Goal: Check status: Check status

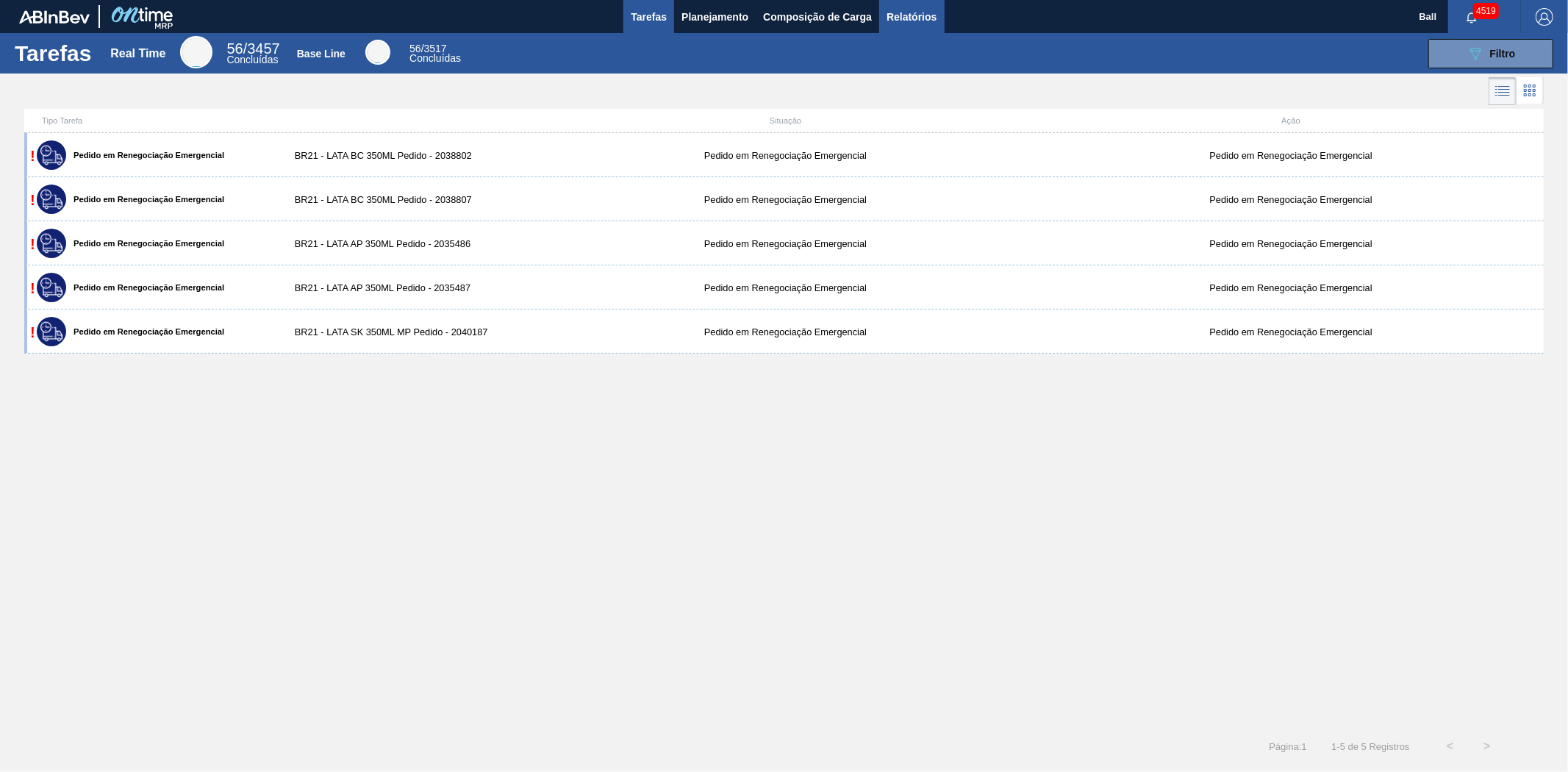
click at [891, 5] on button "Relatórios" at bounding box center [911, 17] width 65 height 33
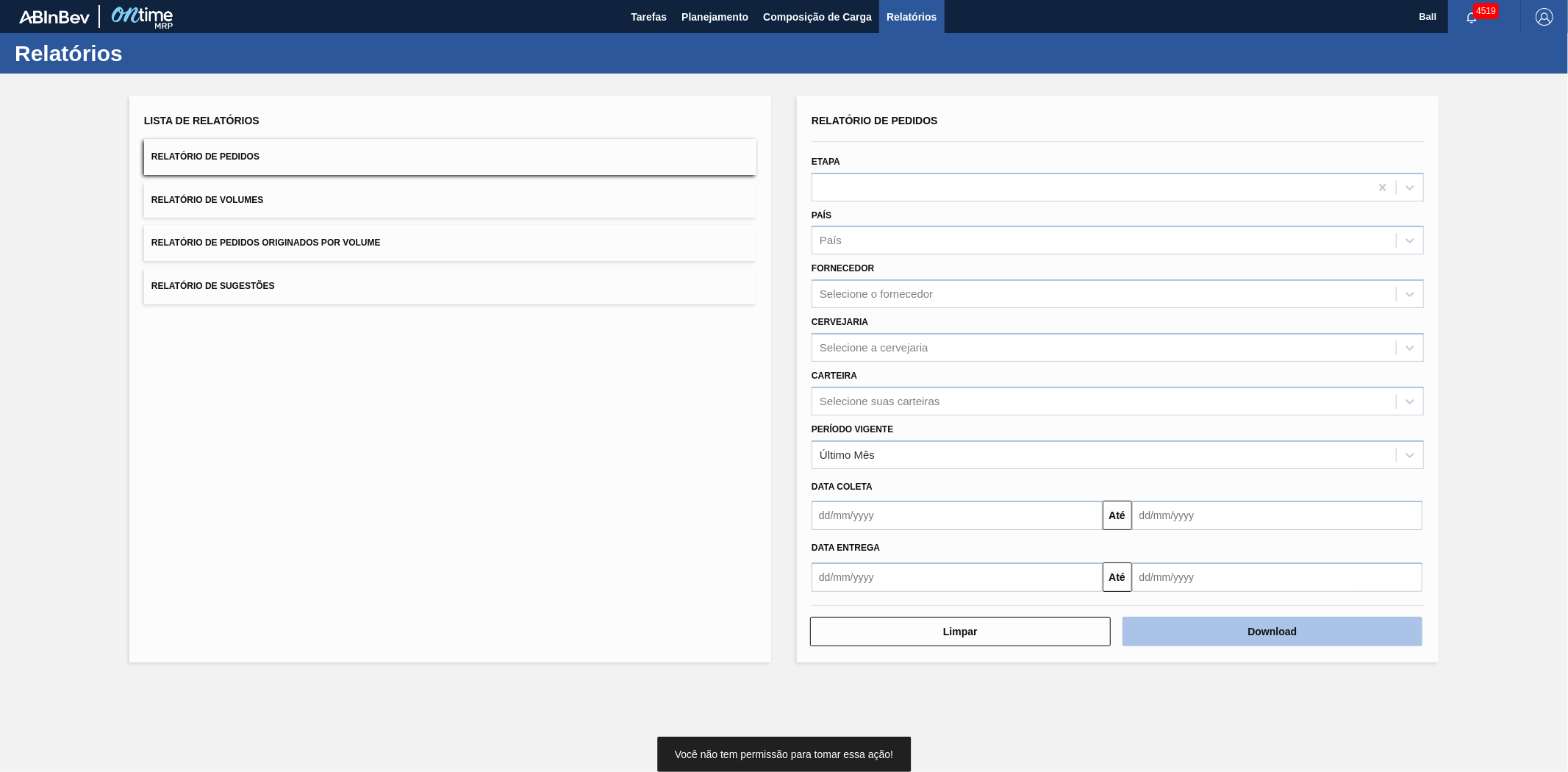
click at [1340, 630] on button "Download" at bounding box center [1272, 631] width 301 height 29
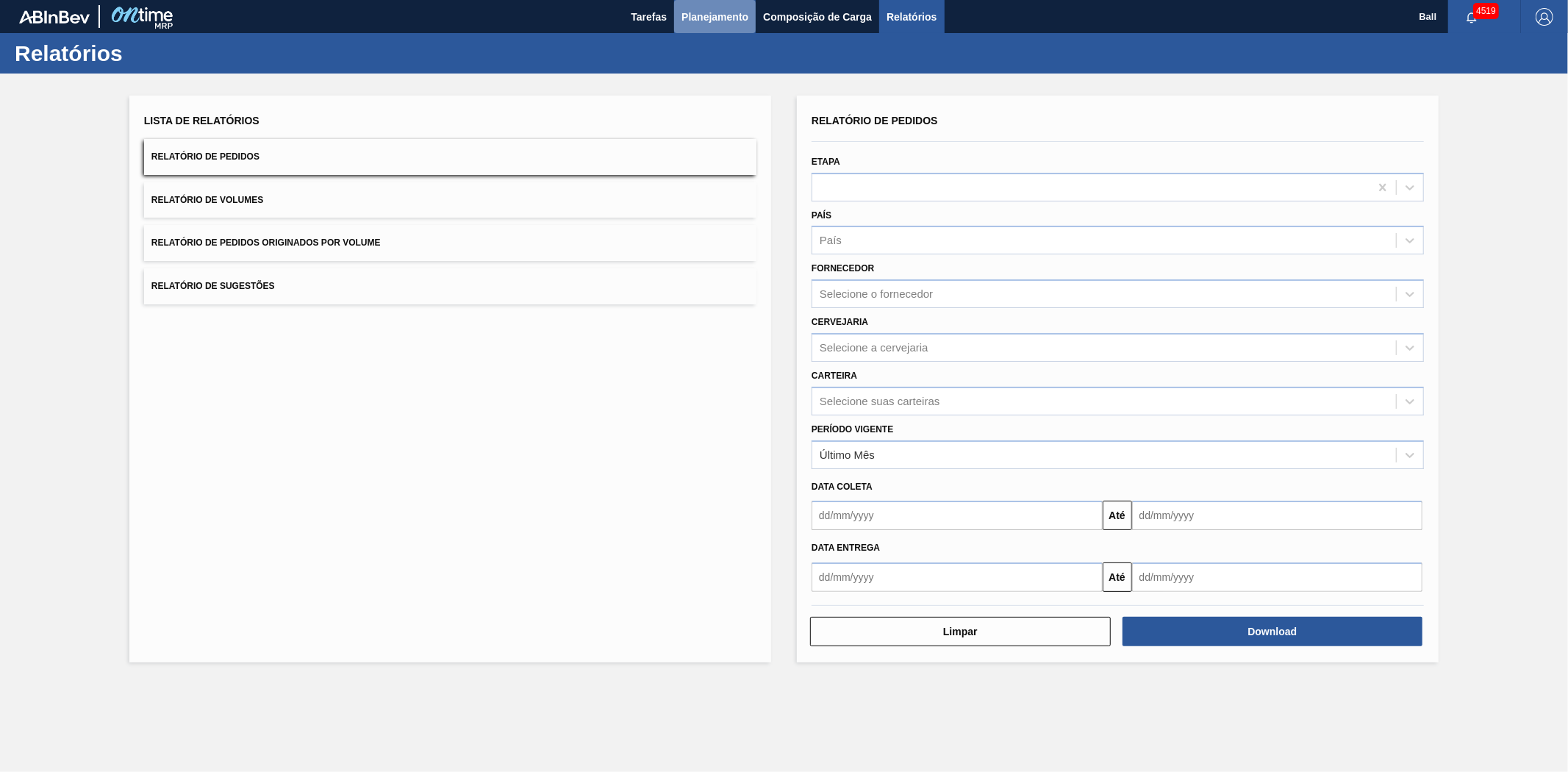
click at [709, 19] on span "Planejamento" at bounding box center [715, 17] width 67 height 17
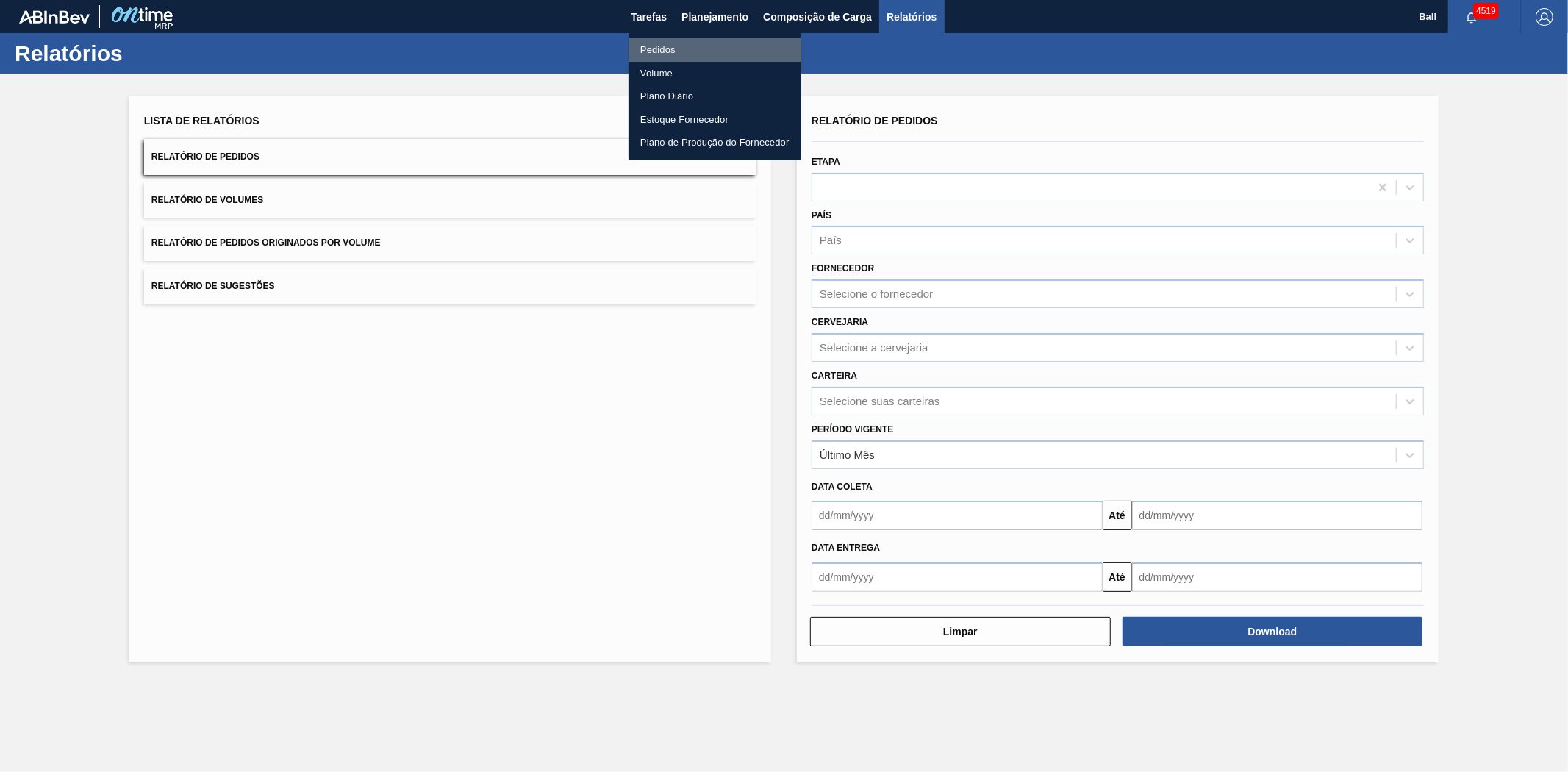
click at [669, 44] on li "Pedidos" at bounding box center [715, 50] width 173 height 23
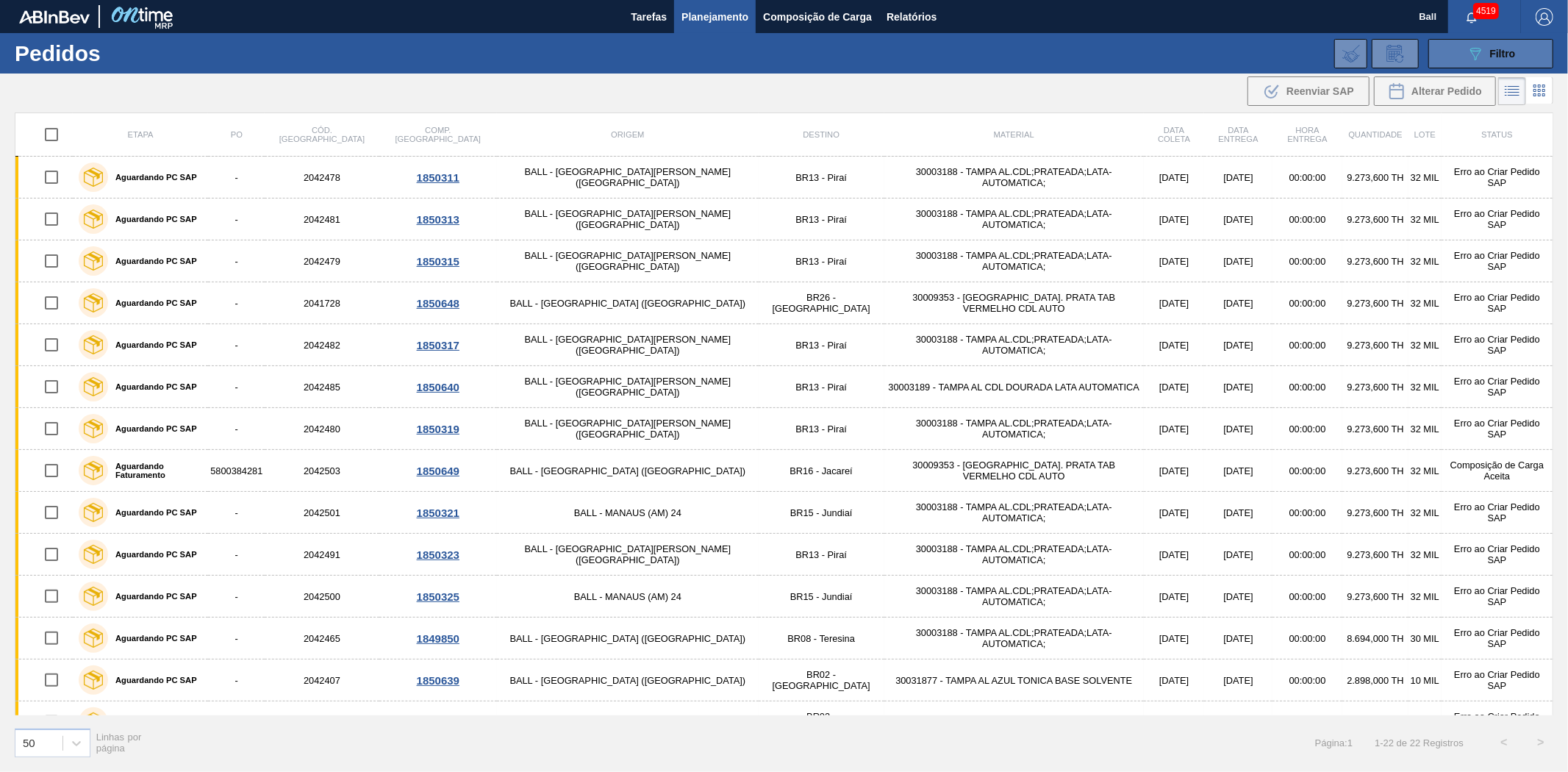
click at [1501, 52] on span "Filtro" at bounding box center [1502, 54] width 26 height 12
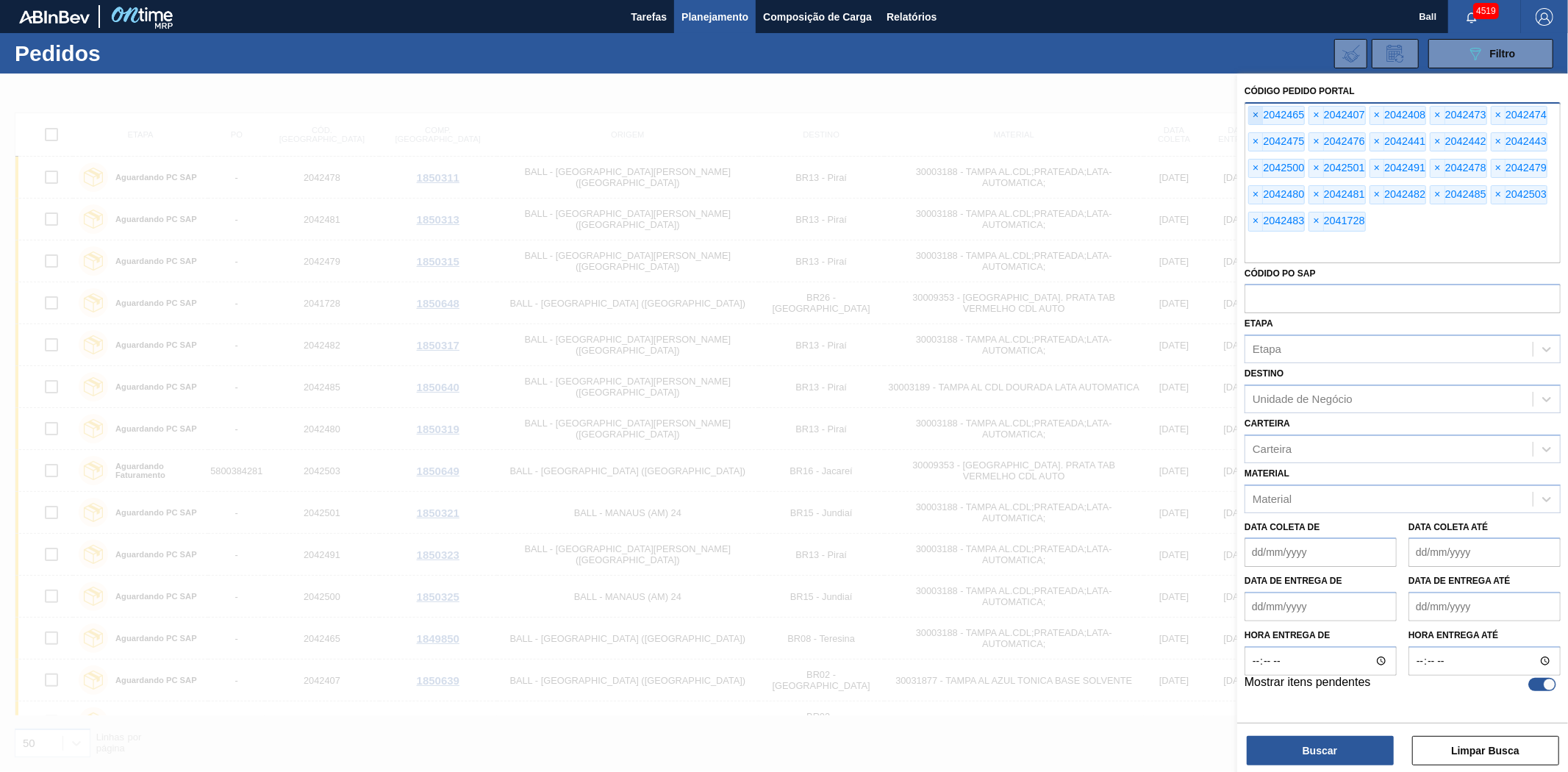
click at [1260, 112] on span "×" at bounding box center [1255, 115] width 14 height 17
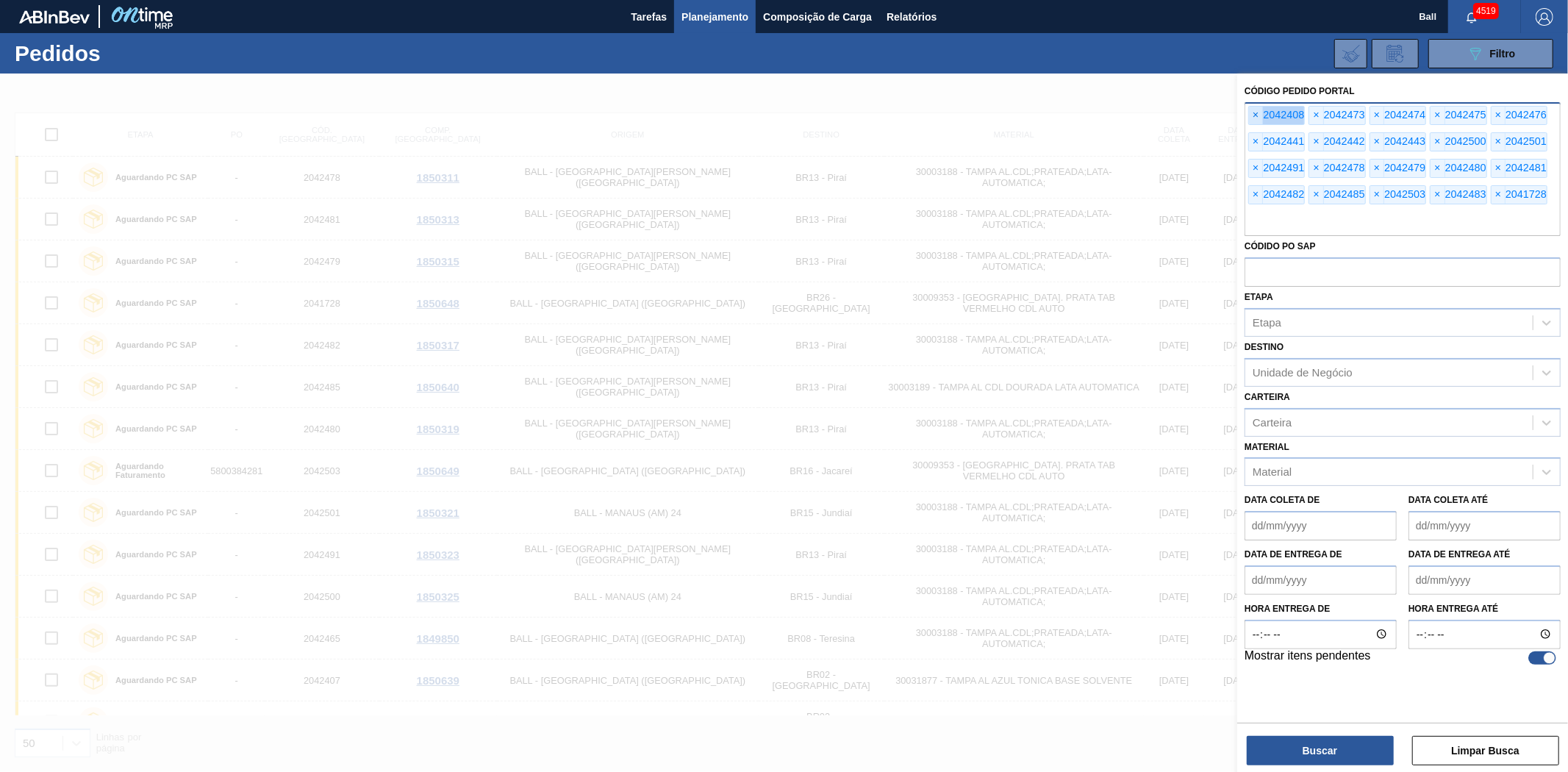
click at [1260, 112] on span "×" at bounding box center [1255, 115] width 14 height 17
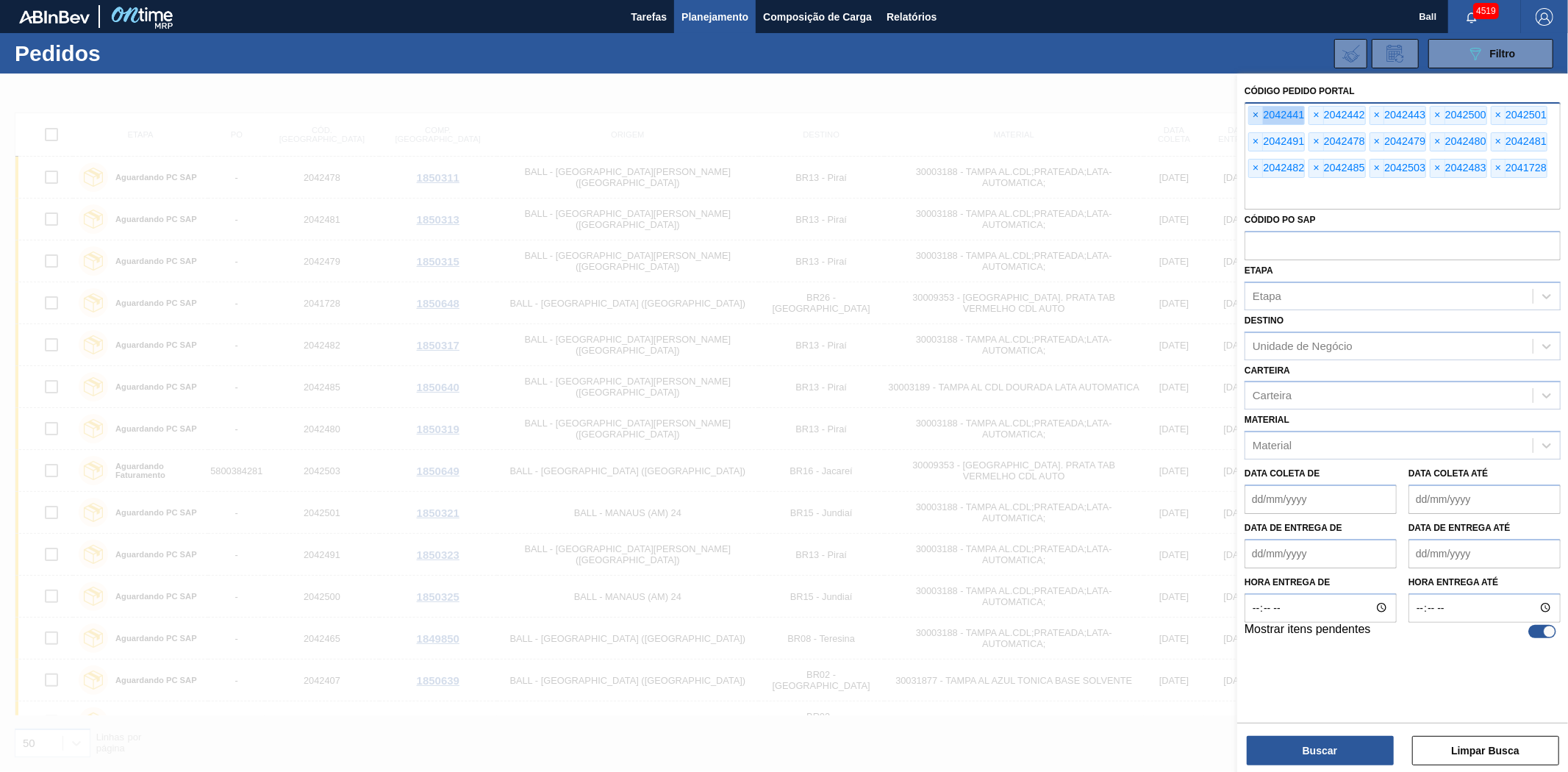
click at [1260, 112] on span "×" at bounding box center [1255, 115] width 14 height 17
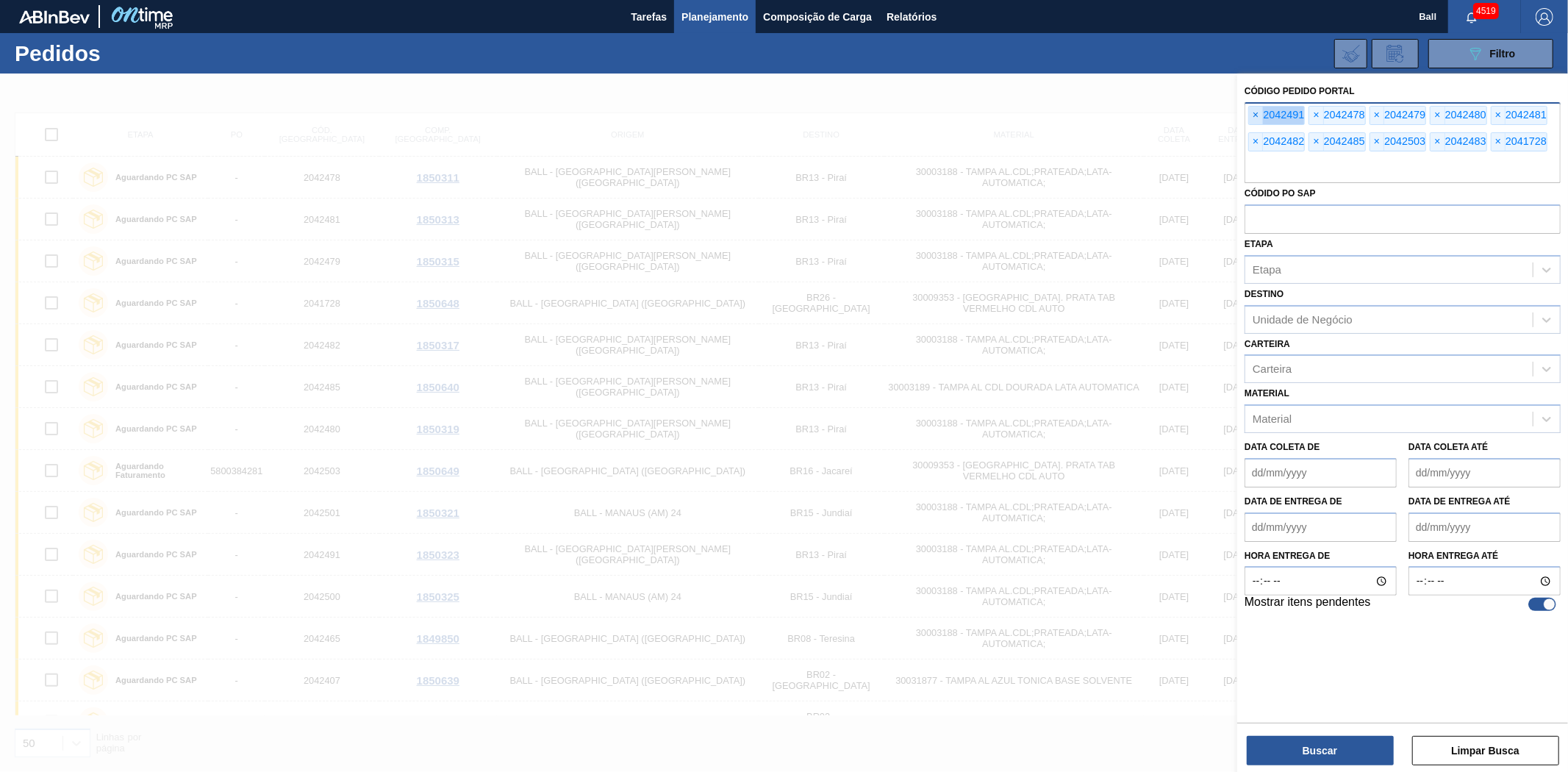
click at [1260, 112] on span "×" at bounding box center [1255, 115] width 14 height 17
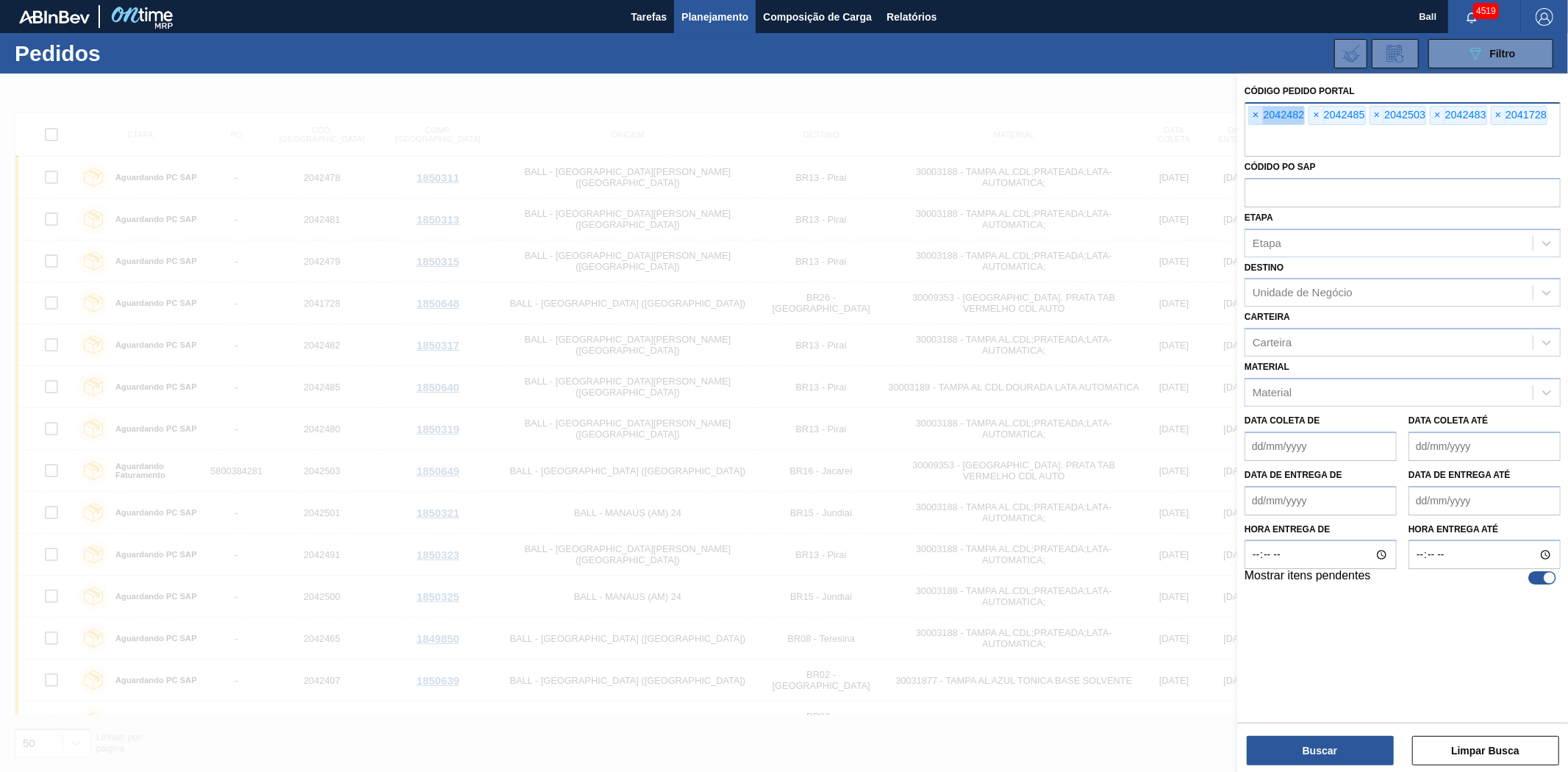
click at [1260, 112] on span "×" at bounding box center [1255, 115] width 14 height 17
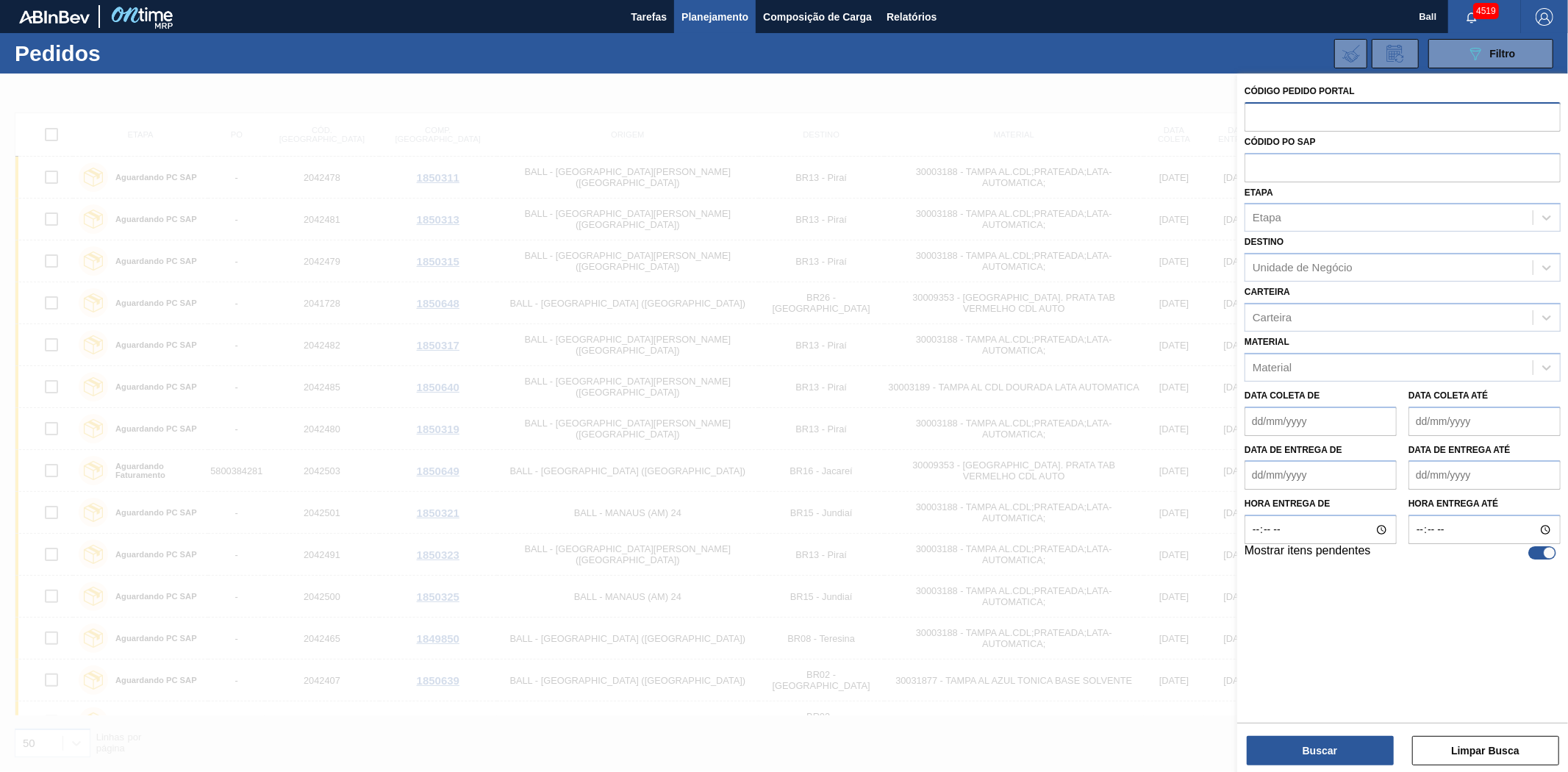
paste input "2042478"
type input "2042478"
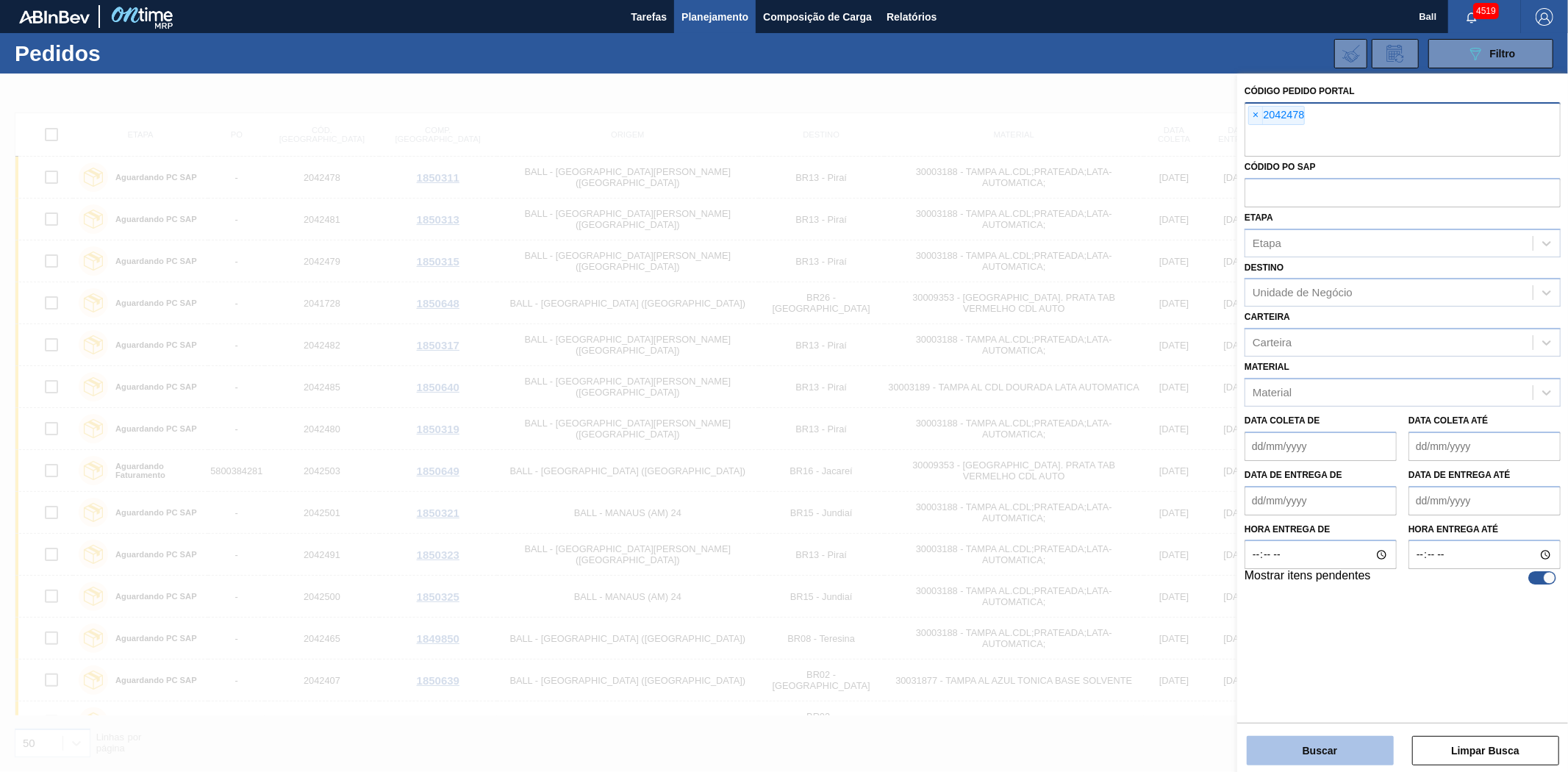
click at [1297, 737] on button "Buscar" at bounding box center [1319, 750] width 147 height 29
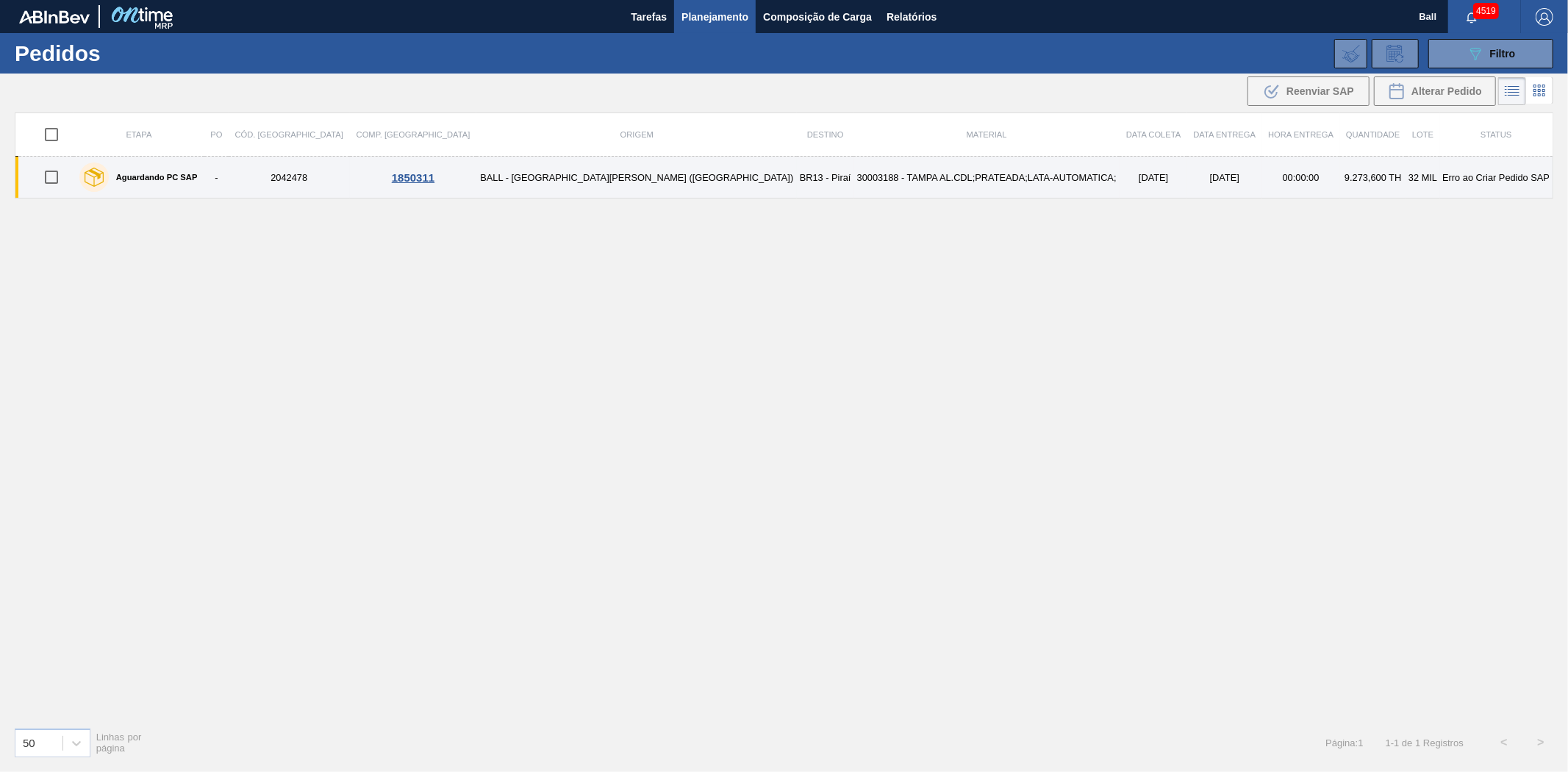
click at [1340, 178] on td "9.273,600 TH" at bounding box center [1373, 178] width 66 height 42
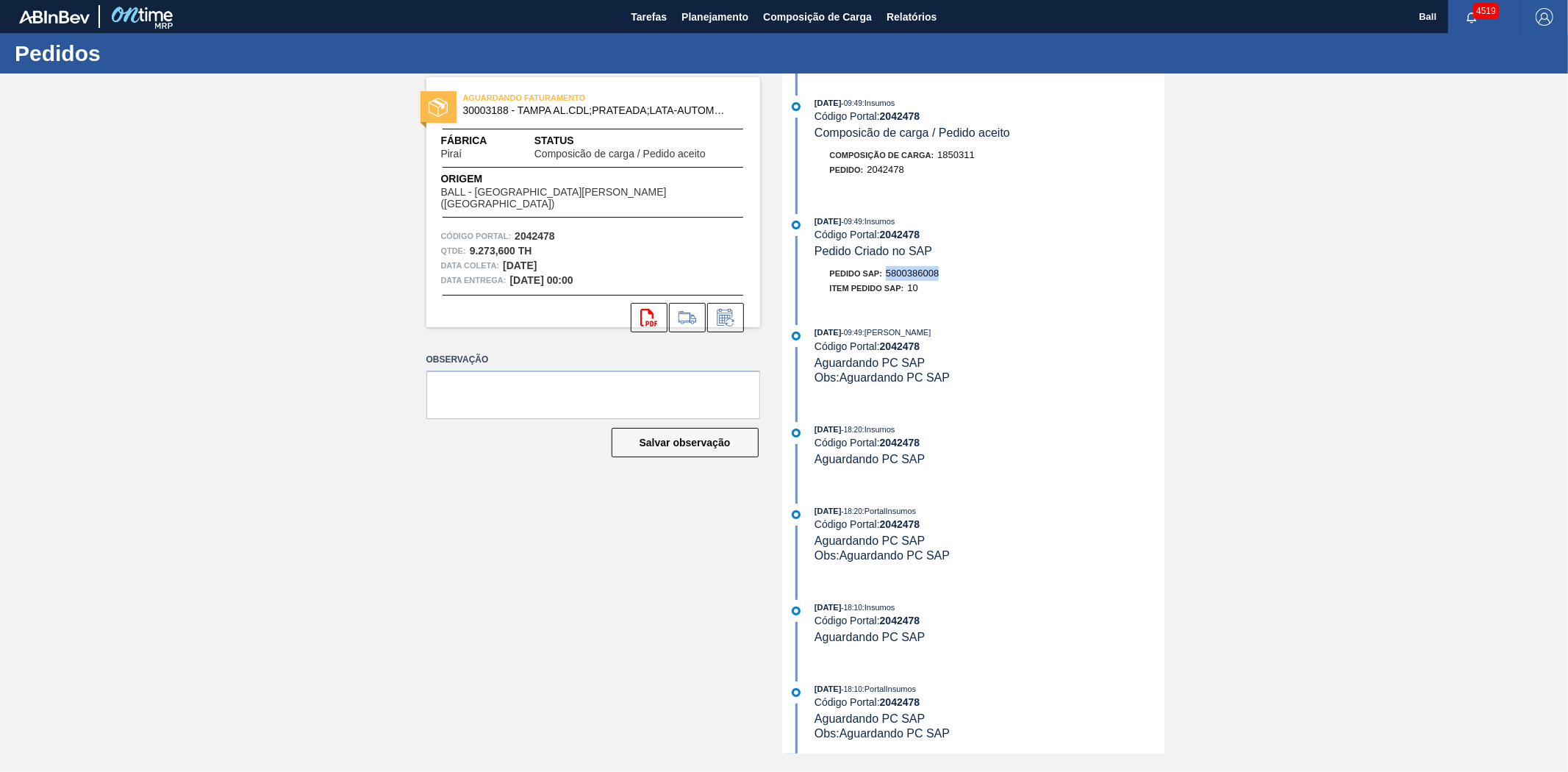
drag, startPoint x: 944, startPoint y: 283, endPoint x: 887, endPoint y: 280, distance: 57.1
click at [887, 280] on div "Pedido SAP: 5800386008" at bounding box center [989, 273] width 349 height 14
copy span "5800386008"
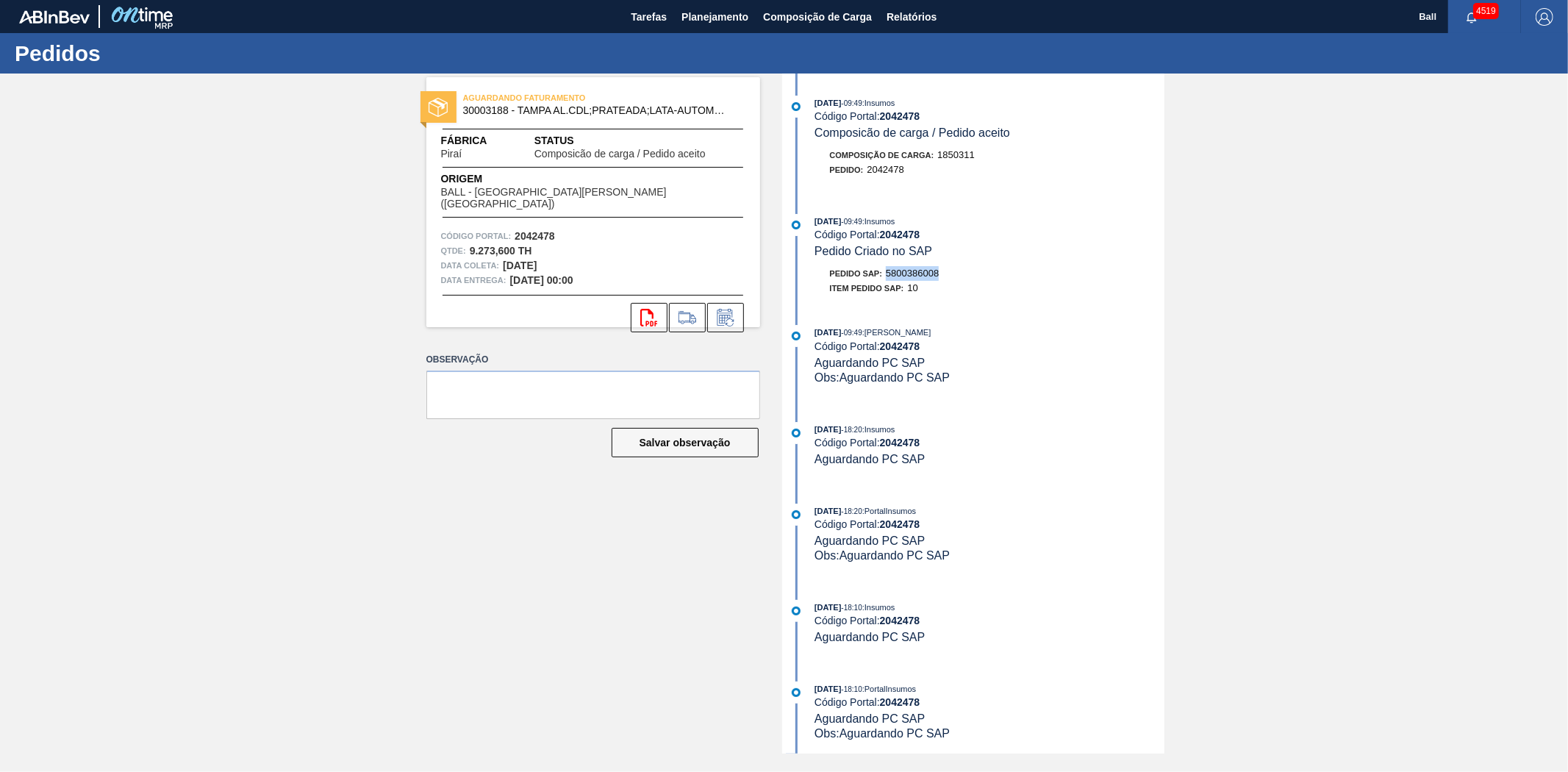
copy span "5800386008"
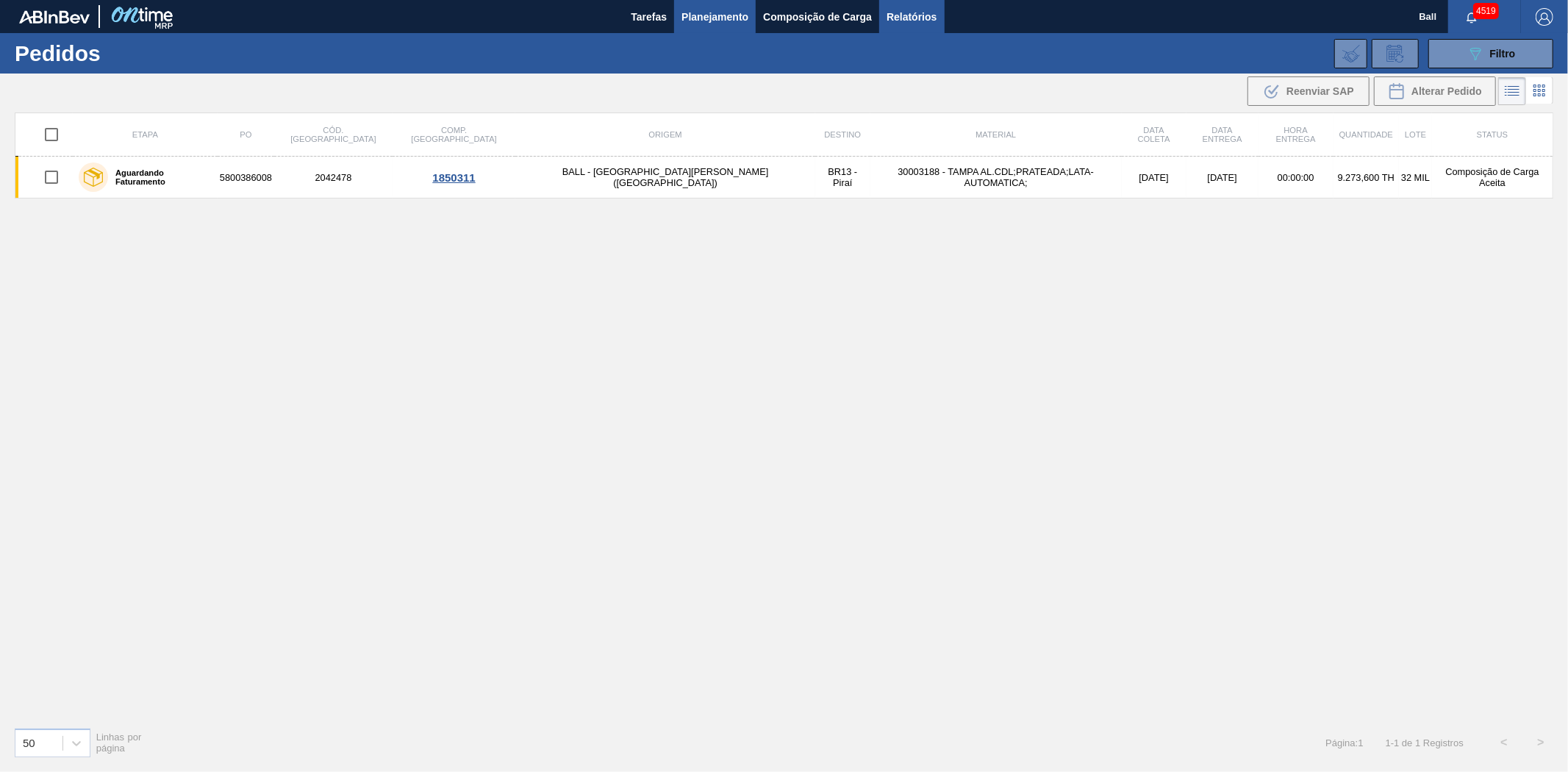
drag, startPoint x: 920, startPoint y: 20, endPoint x: 926, endPoint y: 14, distance: 8.5
click at [922, 18] on span "Relatórios" at bounding box center [911, 17] width 50 height 17
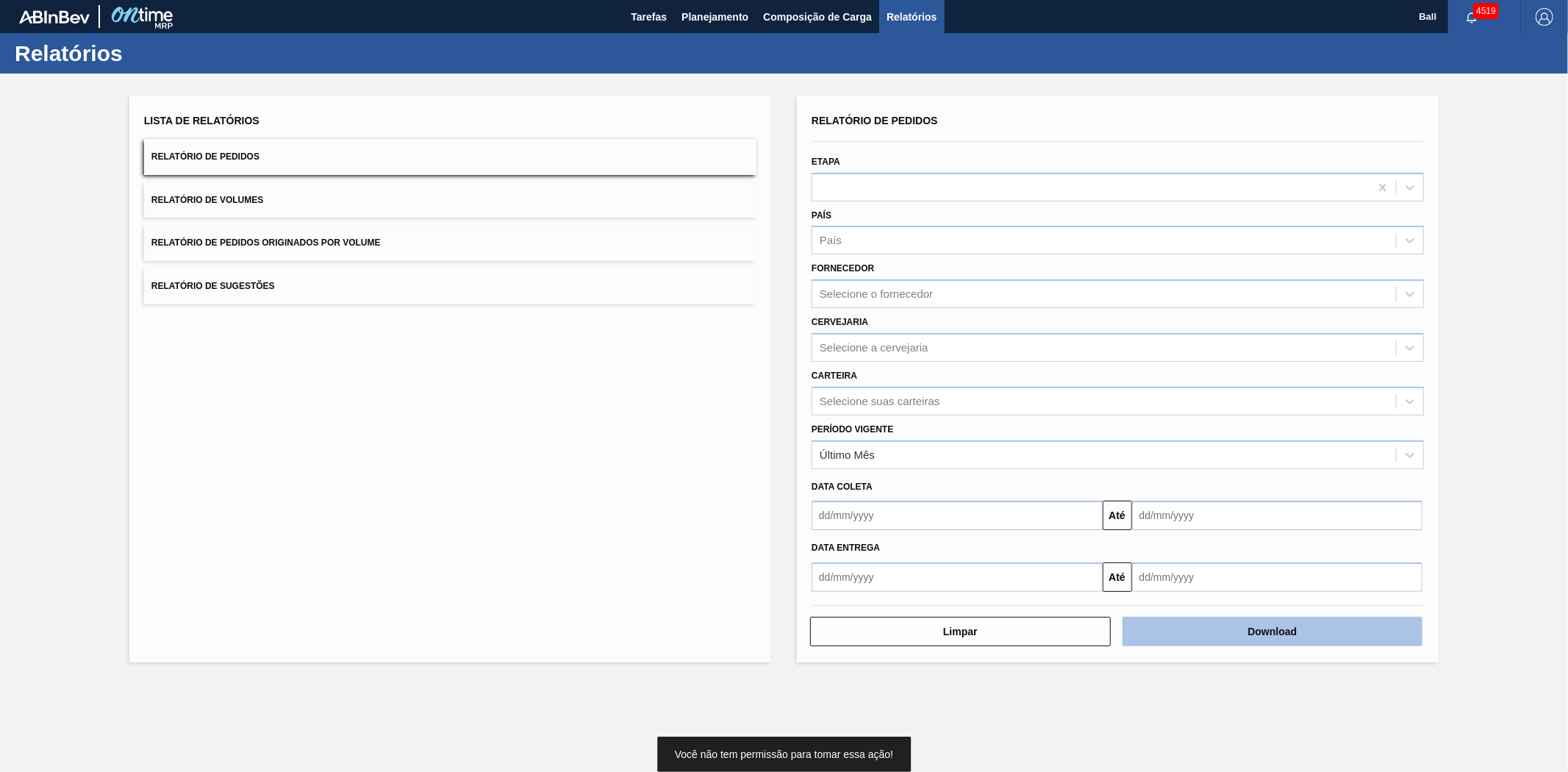
click at [1220, 626] on button "Download" at bounding box center [1272, 631] width 301 height 29
